Goal: Navigation & Orientation: Find specific page/section

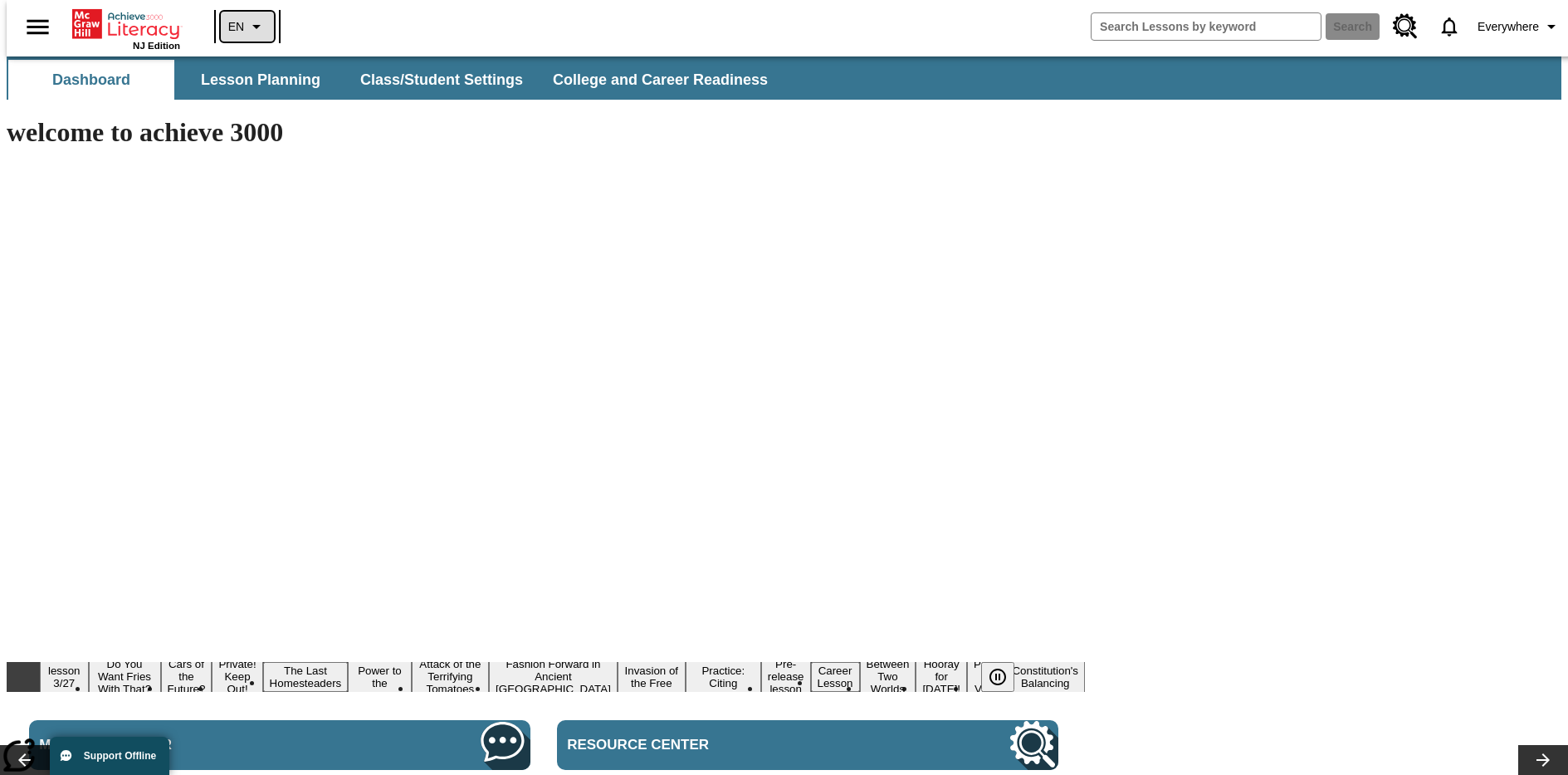
click at [246, 26] on icon "Language: EN, Select a language" at bounding box center [256, 26] width 20 height 20
